Goal: Use online tool/utility: Utilize a website feature to perform a specific function

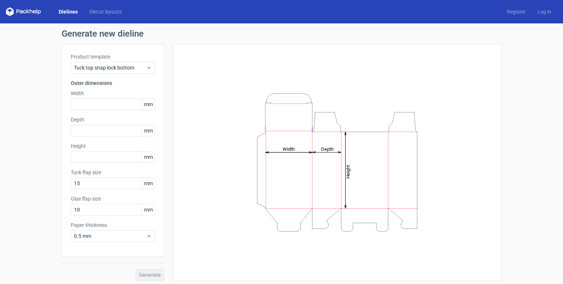
scroll to position [2, 0]
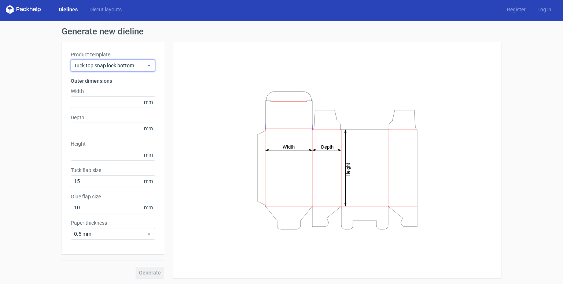
click at [139, 70] on div "Tuck top snap lock bottom" at bounding box center [113, 66] width 84 height 12
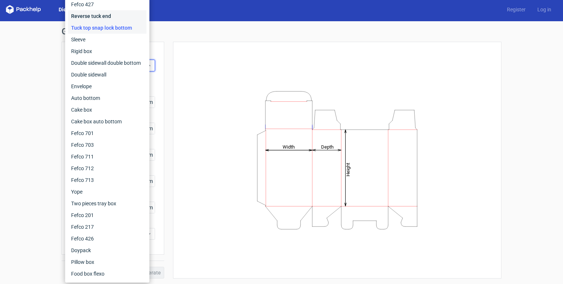
click at [129, 16] on div "Reverse tuck end" at bounding box center [107, 16] width 78 height 12
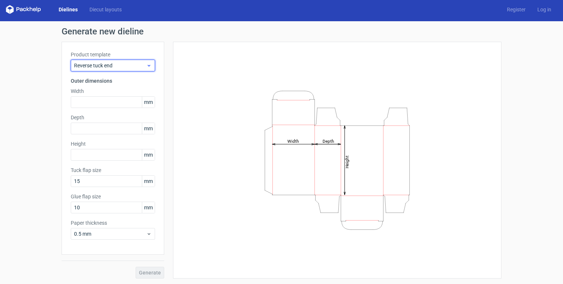
click at [120, 70] on div "Reverse tuck end" at bounding box center [113, 66] width 84 height 12
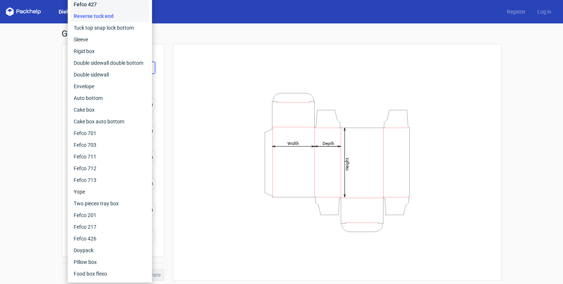
click at [122, 2] on div "Fefco 427" at bounding box center [110, 5] width 78 height 12
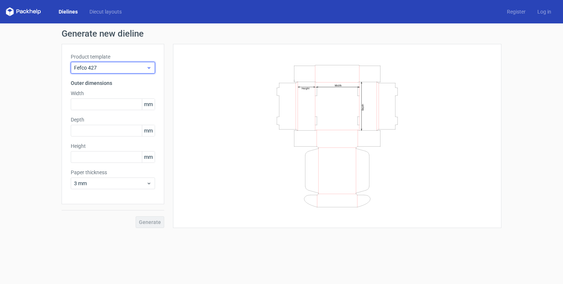
click at [116, 69] on span "Fefco 427" at bounding box center [110, 67] width 72 height 7
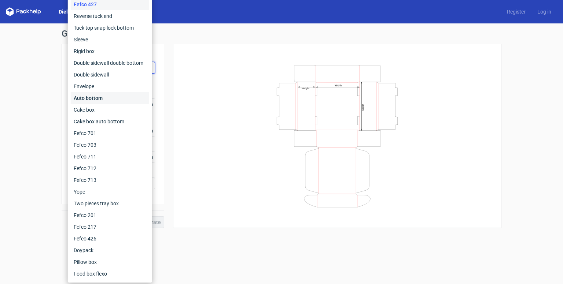
click at [101, 94] on div "Auto bottom" at bounding box center [110, 98] width 78 height 12
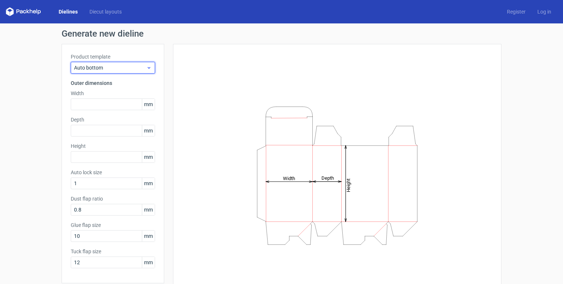
click at [112, 68] on span "Auto bottom" at bounding box center [110, 67] width 72 height 7
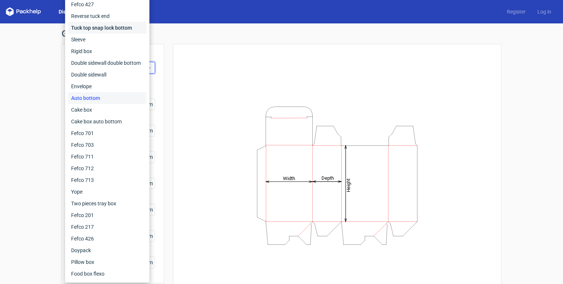
click at [118, 29] on div "Tuck top snap lock bottom" at bounding box center [107, 28] width 78 height 12
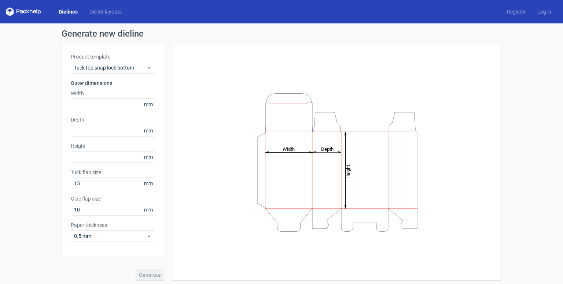
click at [142, 109] on span "mm" at bounding box center [148, 104] width 13 height 11
click at [144, 93] on label "Width" at bounding box center [113, 93] width 84 height 7
click at [146, 104] on span "mm" at bounding box center [148, 104] width 13 height 11
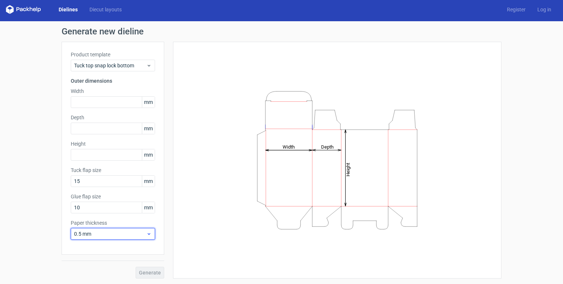
click at [130, 237] on span "0.5 mm" at bounding box center [110, 233] width 72 height 7
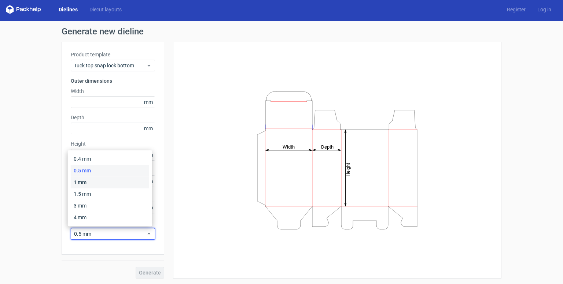
click at [114, 181] on div "1 mm" at bounding box center [110, 183] width 78 height 12
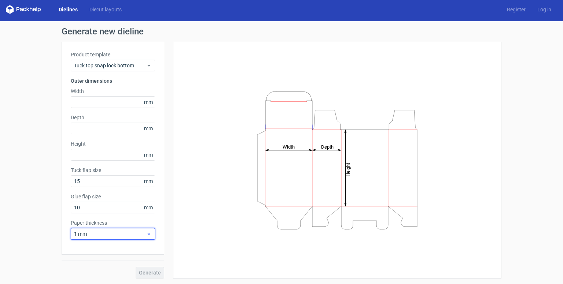
click at [141, 232] on span "1 mm" at bounding box center [110, 233] width 72 height 7
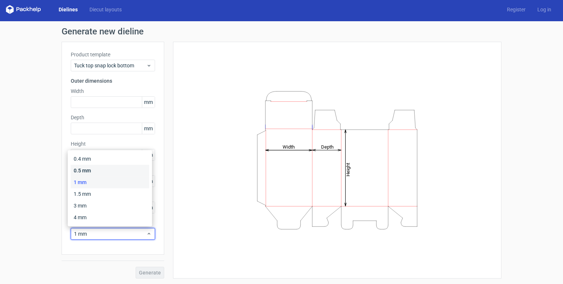
click at [135, 166] on div "0.5 mm" at bounding box center [110, 171] width 78 height 12
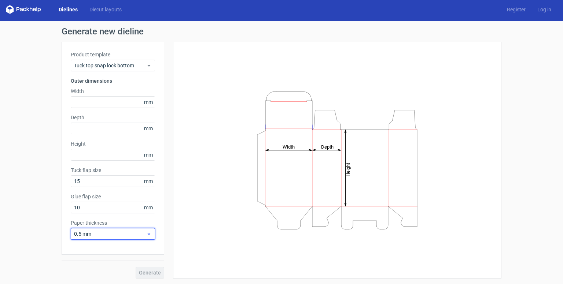
click at [127, 231] on span "0.5 mm" at bounding box center [110, 233] width 72 height 7
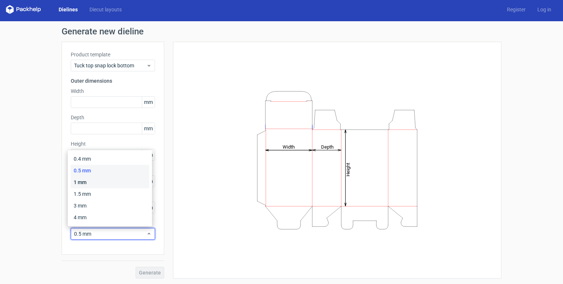
click at [124, 181] on div "1 mm" at bounding box center [110, 183] width 78 height 12
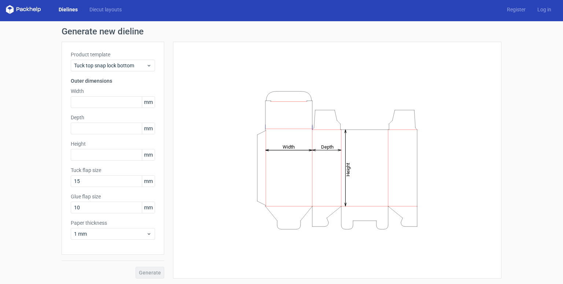
drag, startPoint x: 193, startPoint y: 189, endPoint x: 206, endPoint y: 210, distance: 24.7
click at [206, 210] on div "Height Depth Width" at bounding box center [337, 160] width 310 height 219
click at [151, 102] on span "mm" at bounding box center [148, 102] width 13 height 11
click at [103, 106] on input "text" at bounding box center [113, 102] width 84 height 12
click at [103, 152] on input "text" at bounding box center [113, 155] width 84 height 12
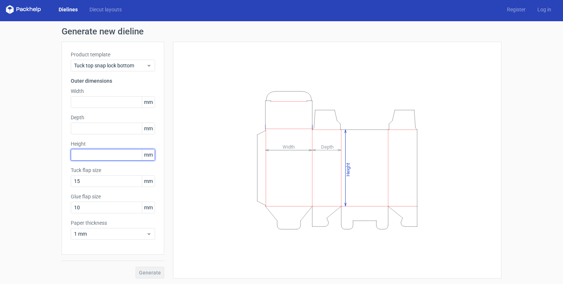
paste input "889"
type input "889"
click at [96, 100] on input "text" at bounding box center [113, 102] width 84 height 12
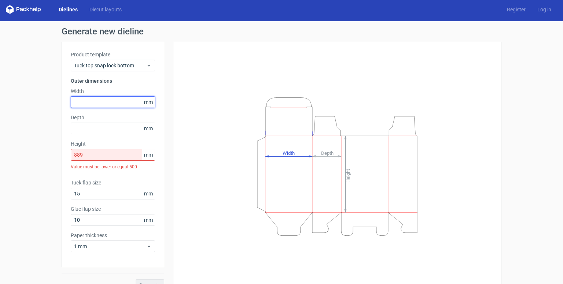
paste input "889"
type input "889"
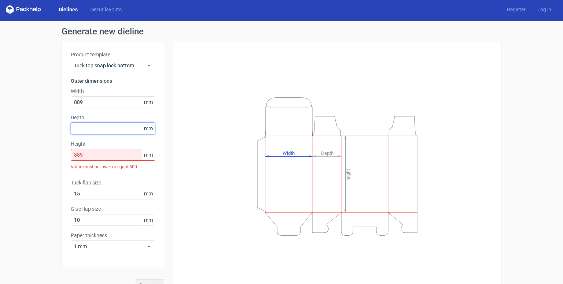
click at [116, 128] on div "Depth mm" at bounding box center [113, 124] width 84 height 21
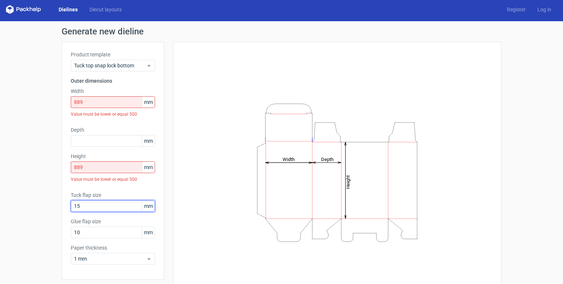
click at [110, 203] on input "15" at bounding box center [113, 206] width 84 height 12
type input "150"
click at [107, 234] on input "10" at bounding box center [113, 233] width 84 height 12
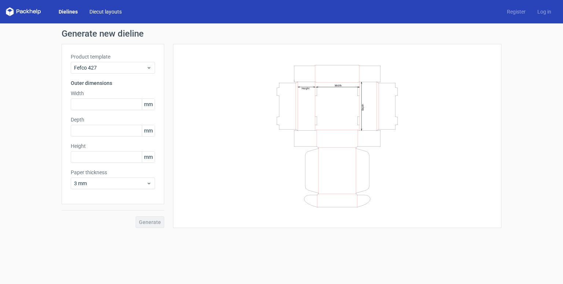
click at [109, 14] on link "Diecut layouts" at bounding box center [106, 11] width 44 height 7
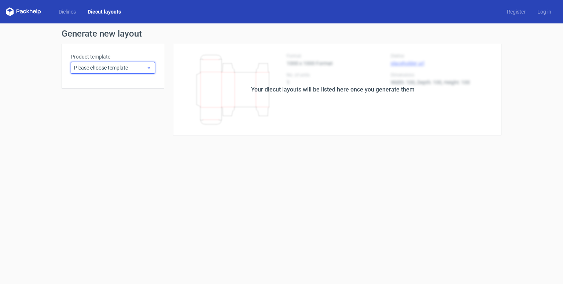
click at [108, 66] on span "Please choose template" at bounding box center [110, 67] width 72 height 7
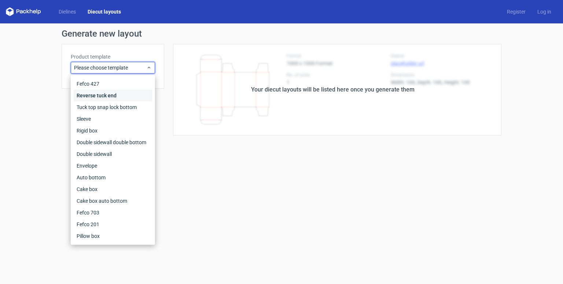
click at [108, 96] on div "Reverse tuck end" at bounding box center [113, 96] width 78 height 12
